Goal: Transaction & Acquisition: Purchase product/service

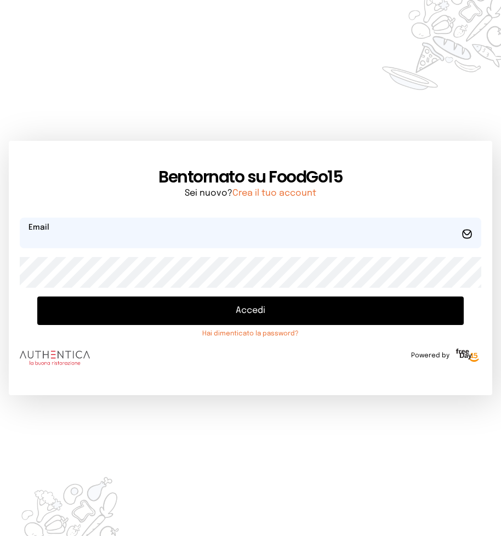
type input "**********"
click at [246, 314] on button "Accedi" at bounding box center [250, 310] width 426 height 28
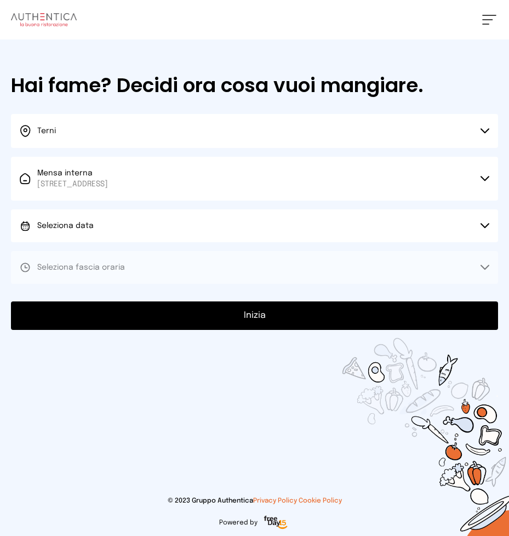
click at [481, 223] on icon at bounding box center [484, 225] width 9 height 5
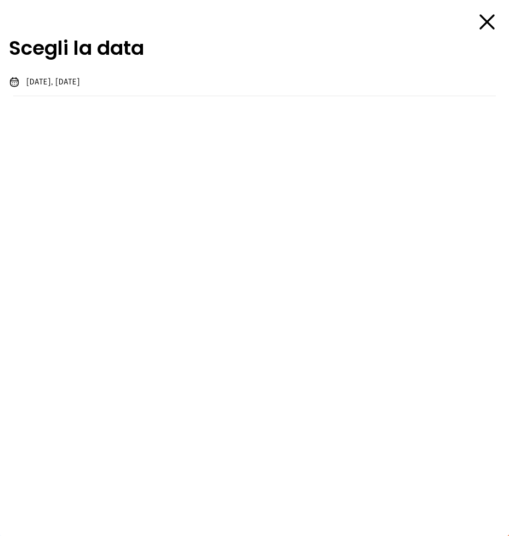
click at [63, 81] on span "[DATE], [DATE]" at bounding box center [53, 82] width 54 height 11
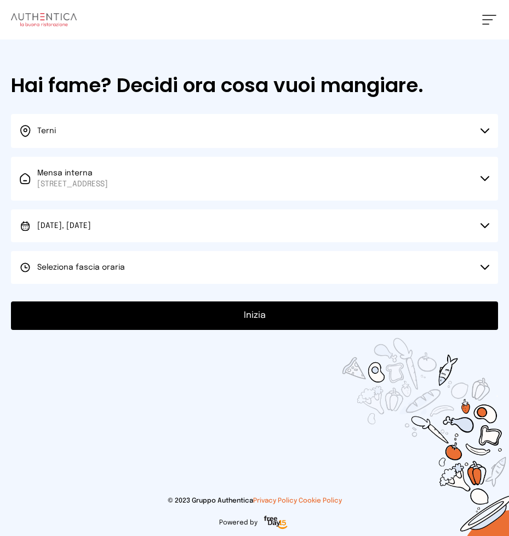
drag, startPoint x: 486, startPoint y: 268, endPoint x: 404, endPoint y: 213, distance: 99.1
click at [484, 266] on icon at bounding box center [484, 267] width 9 height 5
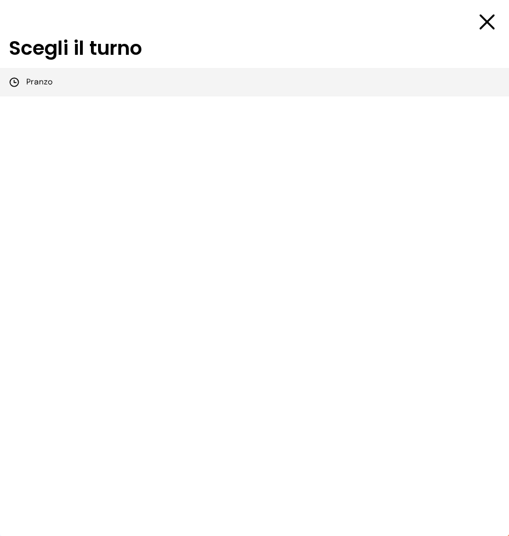
click at [37, 83] on span "Pranzo" at bounding box center [39, 82] width 26 height 11
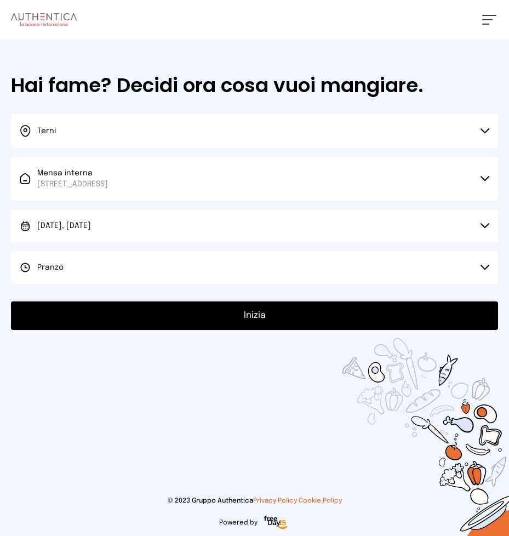
click at [254, 319] on button "Inizia" at bounding box center [254, 315] width 487 height 28
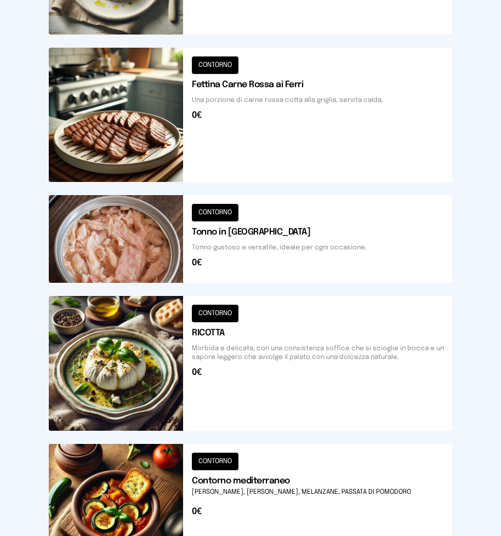
scroll to position [811, 0]
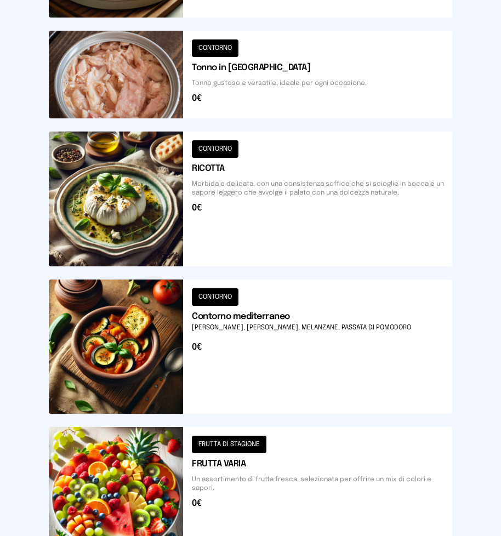
click at [236, 344] on button at bounding box center [250, 346] width 403 height 134
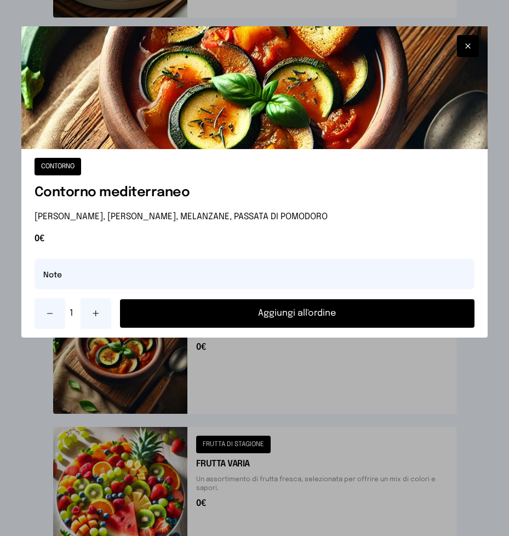
click at [263, 312] on button "Aggiungi all'ordine" at bounding box center [297, 313] width 355 height 28
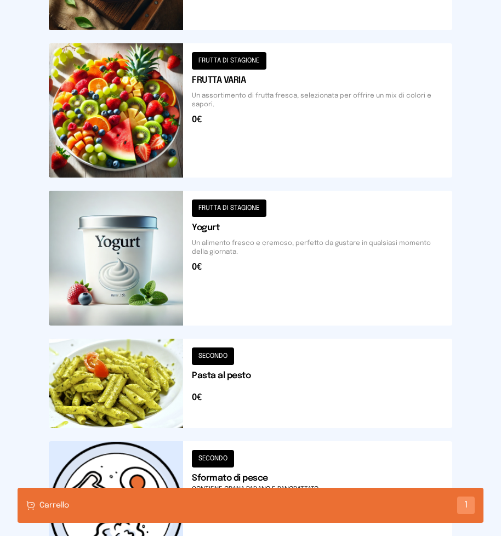
scroll to position [1304, 0]
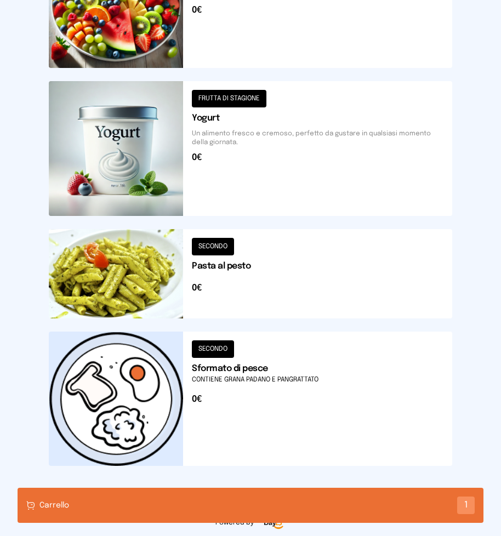
click at [253, 368] on button at bounding box center [250, 398] width 403 height 134
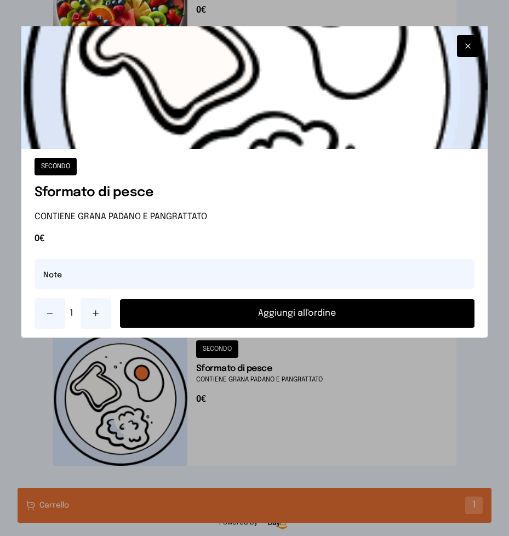
click at [266, 307] on button "Aggiungi all'ordine" at bounding box center [297, 313] width 355 height 28
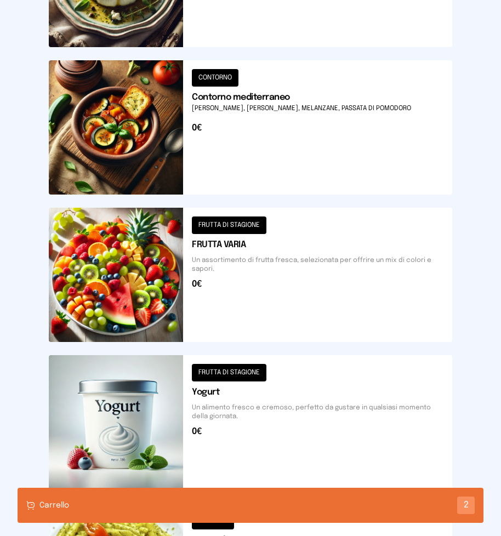
scroll to position [1249, 0]
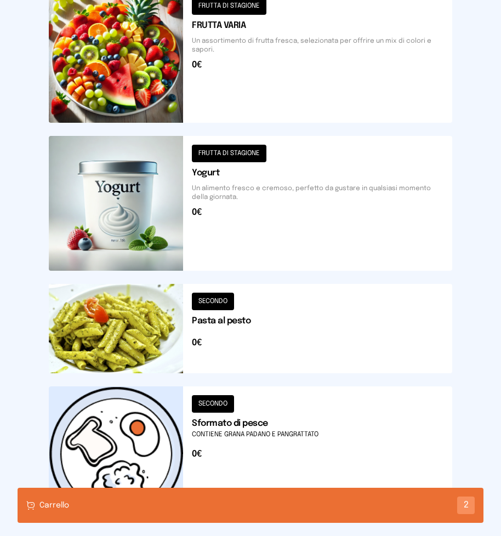
click at [277, 330] on button at bounding box center [250, 328] width 403 height 89
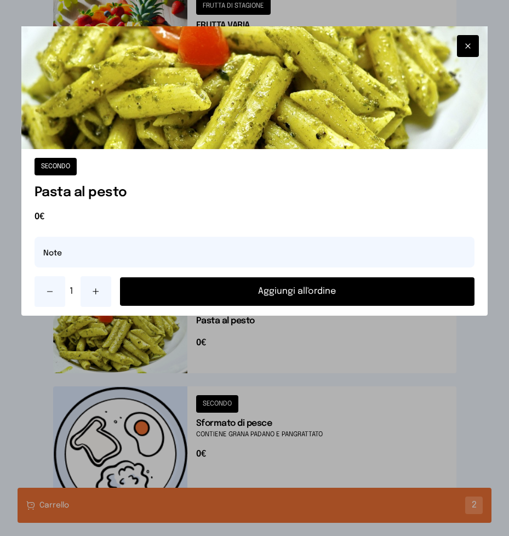
click at [296, 292] on button "Aggiungi all'ordine" at bounding box center [297, 291] width 355 height 28
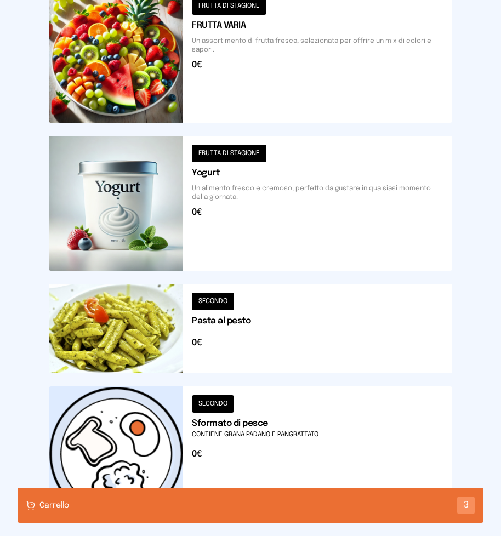
click at [239, 508] on div "Carrello 3" at bounding box center [251, 504] width 466 height 35
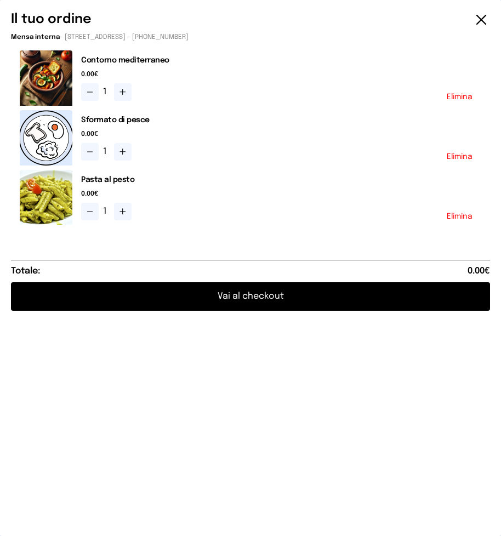
click at [257, 296] on button "Vai al checkout" at bounding box center [250, 296] width 479 height 28
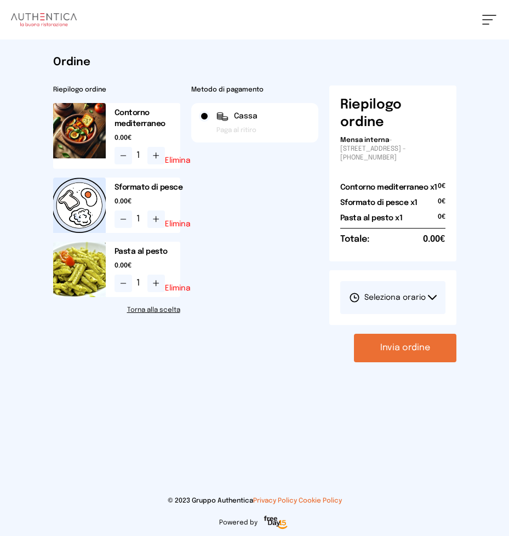
drag, startPoint x: 430, startPoint y: 297, endPoint x: 426, endPoint y: 291, distance: 7.0
click at [428, 294] on button "Seleziona orario" at bounding box center [392, 297] width 105 height 33
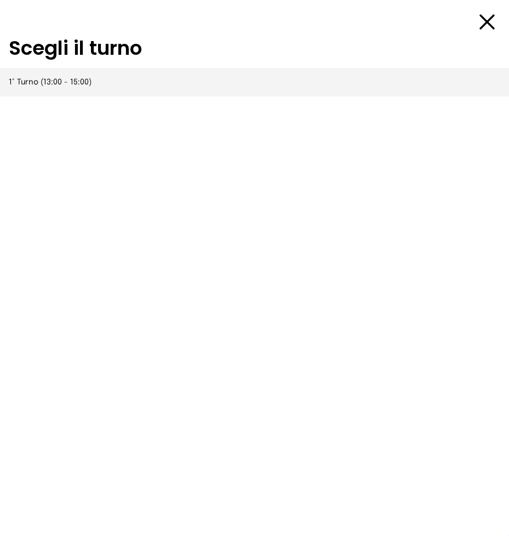
click at [73, 83] on span "1° Turno (13:00 - 15:00)" at bounding box center [50, 82] width 83 height 11
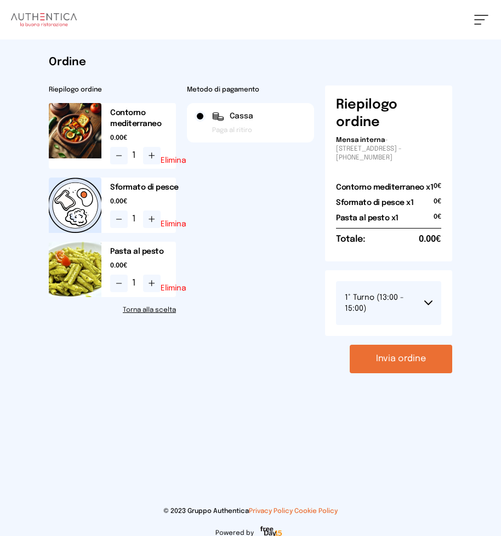
click at [388, 356] on button "Invia ordine" at bounding box center [400, 359] width 102 height 28
